Goal: Task Accomplishment & Management: Use online tool/utility

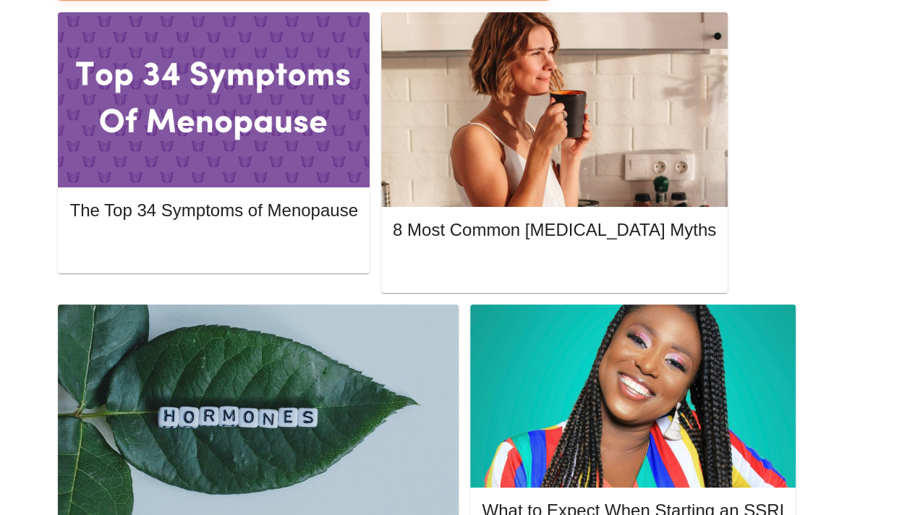
scroll to position [422, 0]
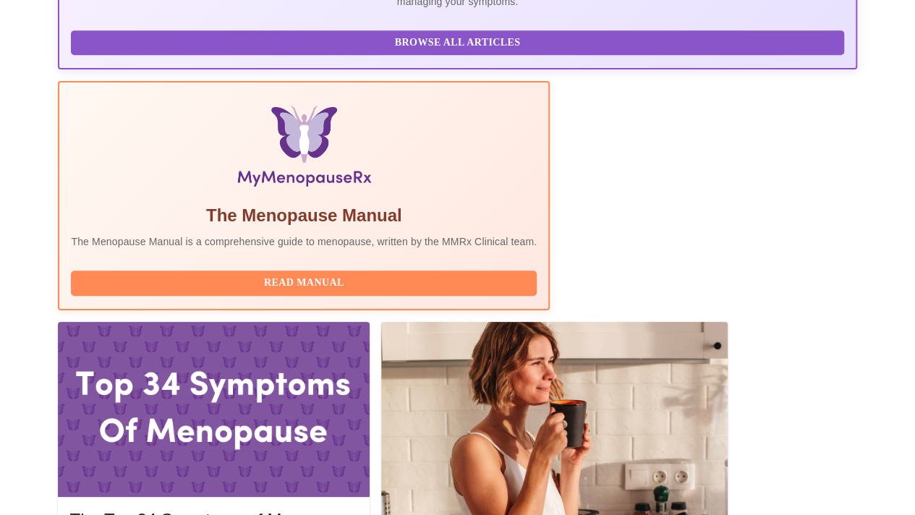
scroll to position [434, 0]
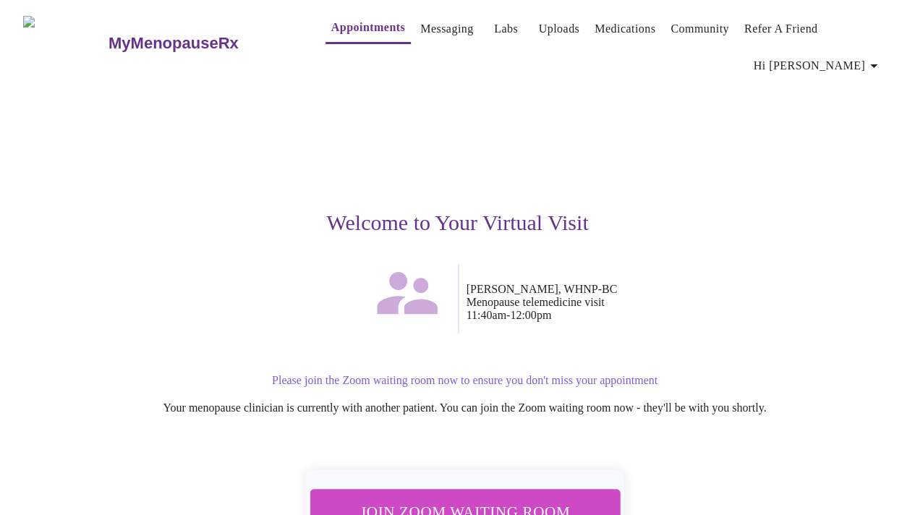
click at [486, 500] on span "Join Zoom Waiting Room" at bounding box center [464, 511] width 273 height 27
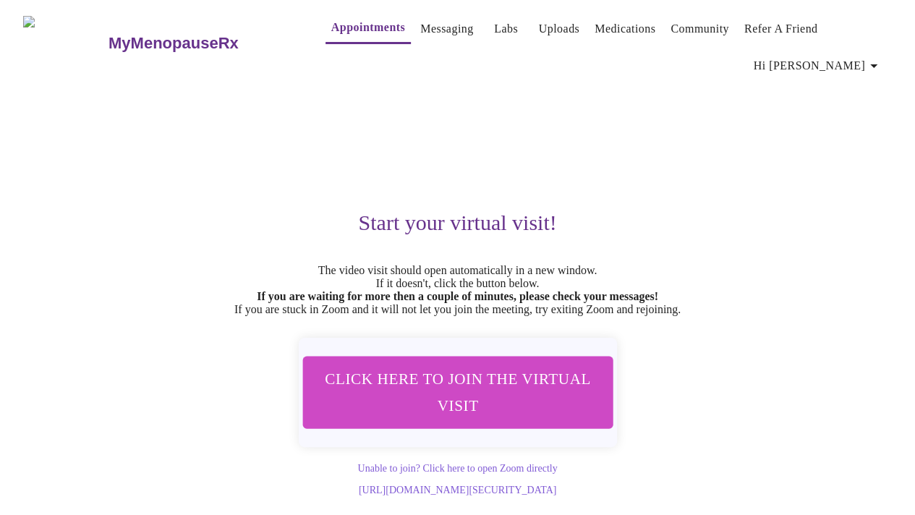
scroll to position [19, 0]
